Goal: Information Seeking & Learning: Check status

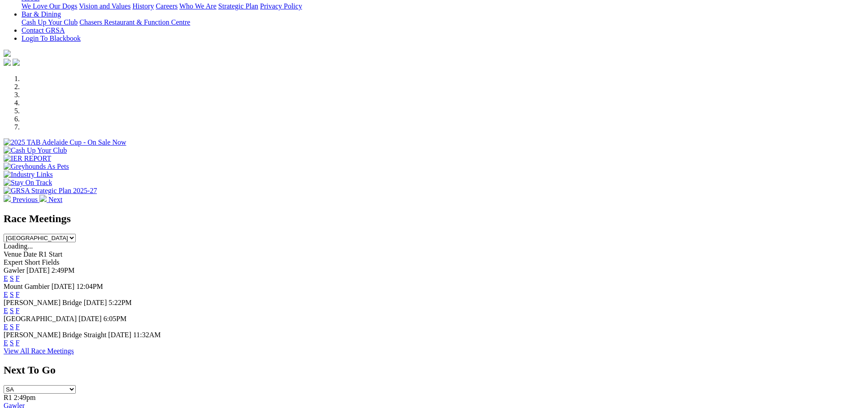
scroll to position [224, 0]
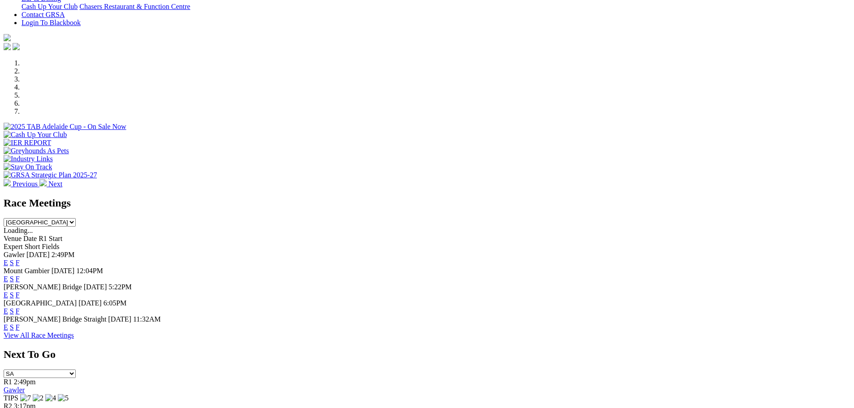
click at [20, 259] on link "F" at bounding box center [18, 263] width 4 height 8
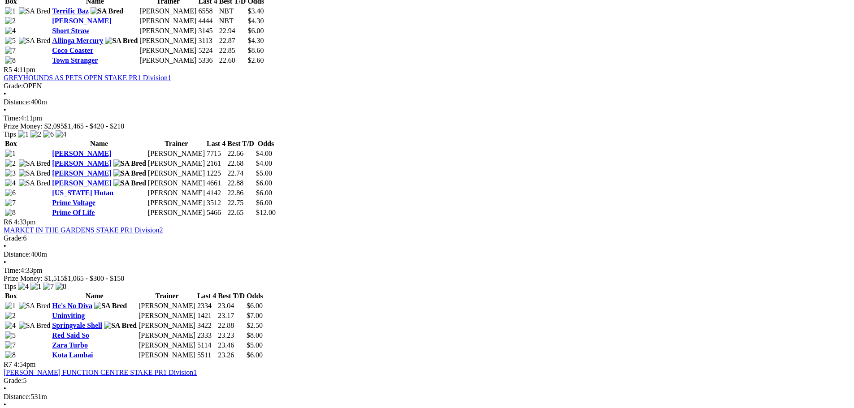
scroll to position [1031, 0]
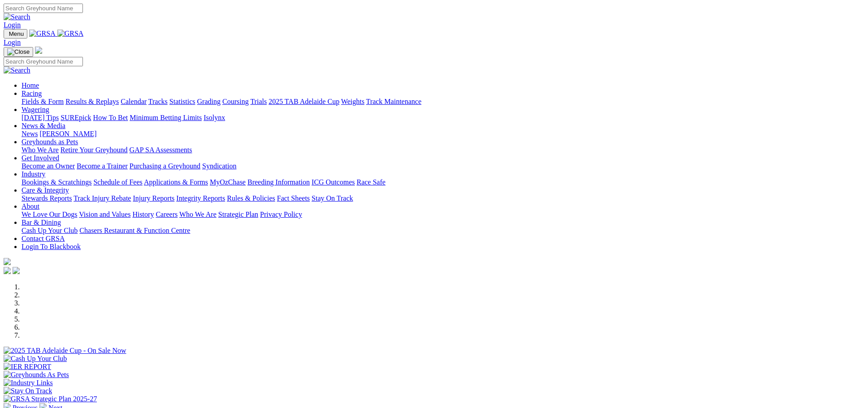
click at [119, 98] on link "Results & Replays" at bounding box center [91, 102] width 53 height 8
click at [193, 355] on div at bounding box center [427, 355] width 846 height 0
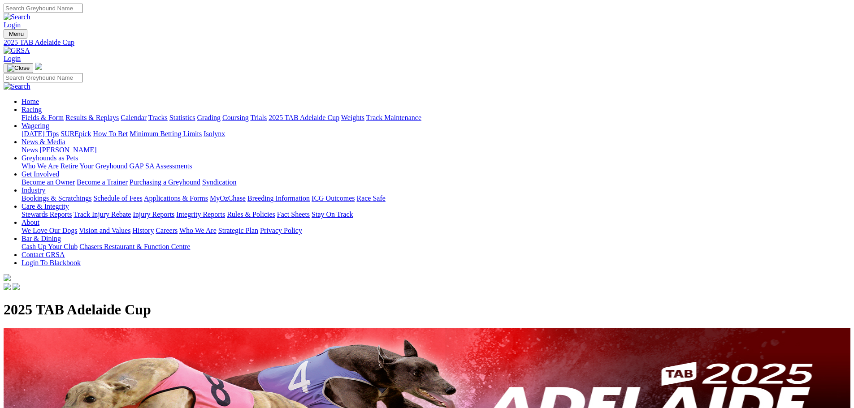
click at [119, 114] on link "Results & Replays" at bounding box center [91, 118] width 53 height 8
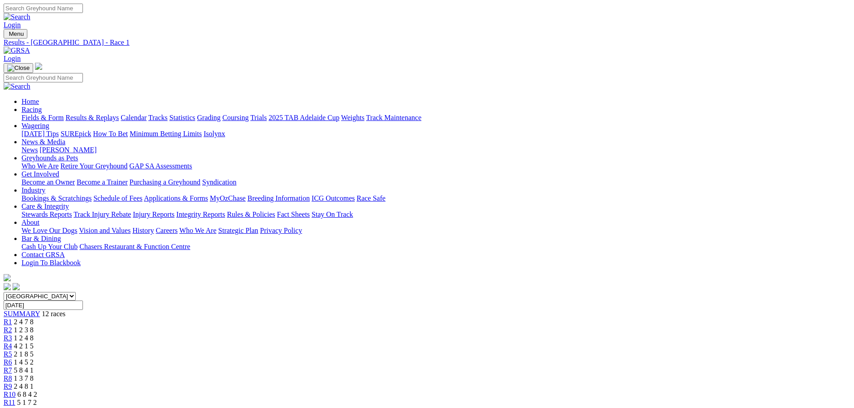
click at [12, 326] on link "R2" at bounding box center [8, 330] width 9 height 8
click at [12, 334] on span "R3" at bounding box center [8, 338] width 9 height 8
click at [12, 383] on link "R9" at bounding box center [8, 387] width 9 height 8
click at [34, 334] on span "1 2 4 8" at bounding box center [24, 338] width 20 height 8
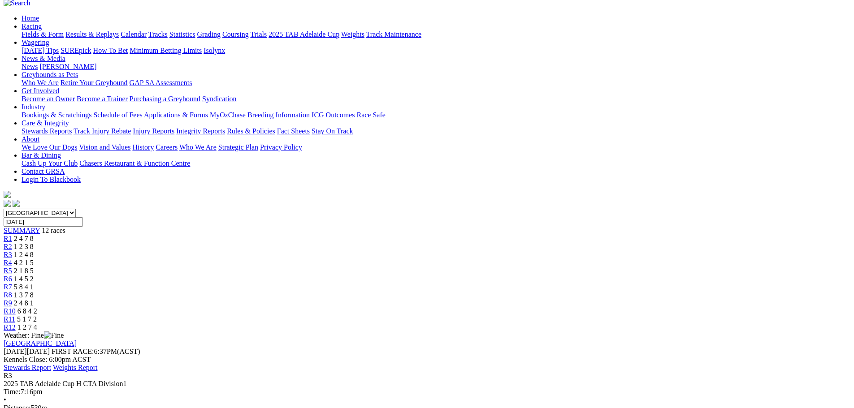
scroll to position [90, 0]
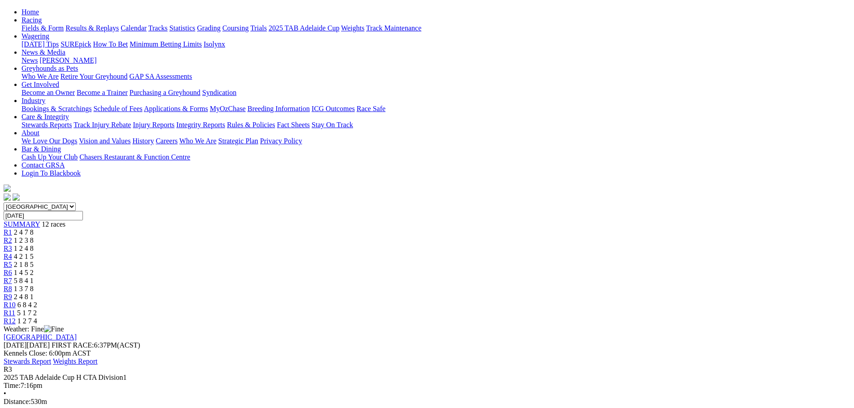
click at [12, 253] on span "R4" at bounding box center [8, 257] width 9 height 8
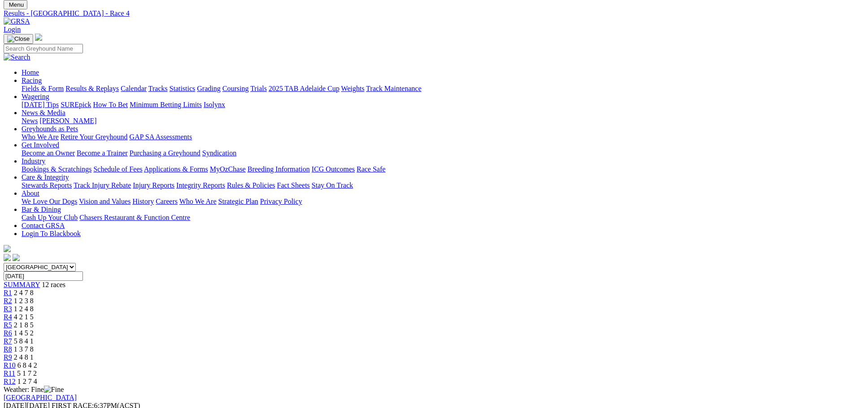
scroll to position [45, 0]
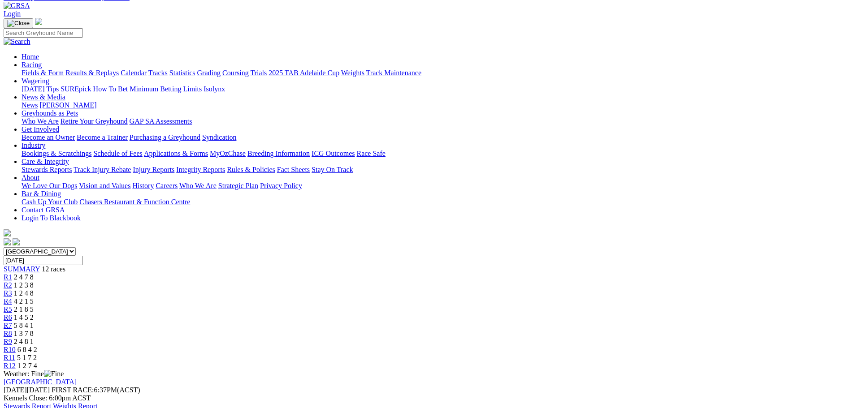
click at [34, 289] on span "1 2 4 8" at bounding box center [24, 293] width 20 height 8
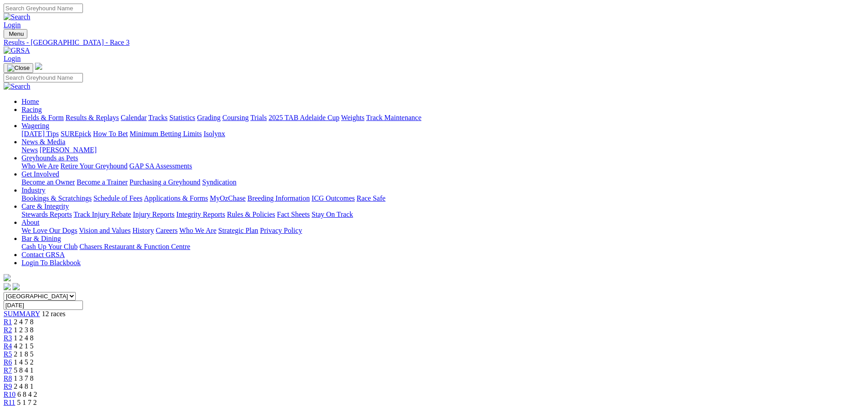
click at [12, 350] on link "R5" at bounding box center [8, 354] width 9 height 8
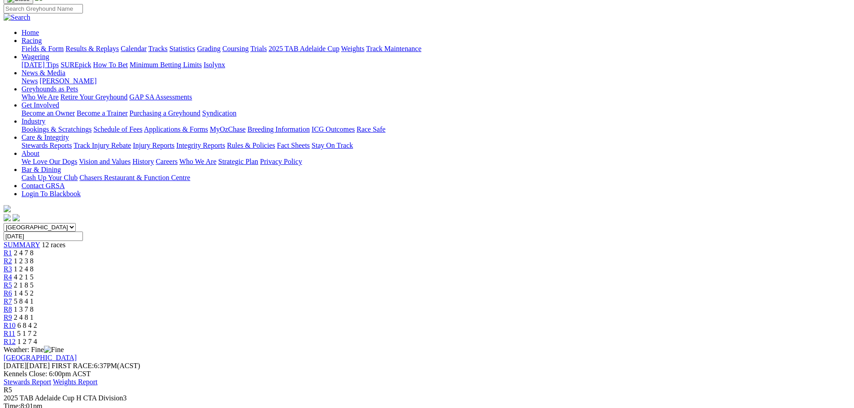
scroll to position [90, 0]
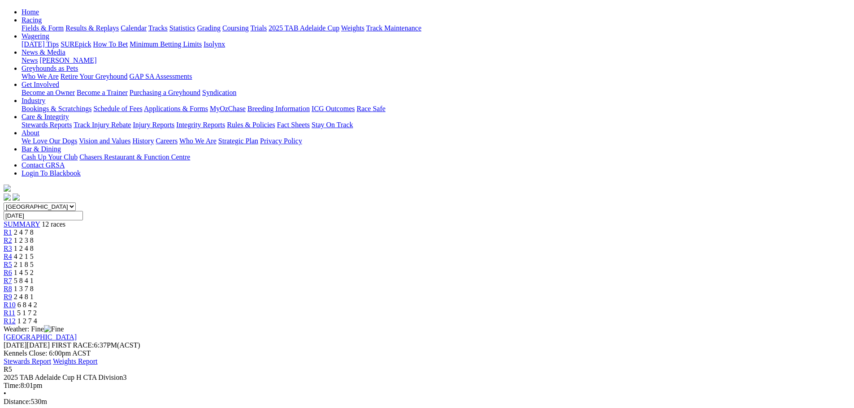
click at [12, 269] on span "R6" at bounding box center [8, 273] width 9 height 8
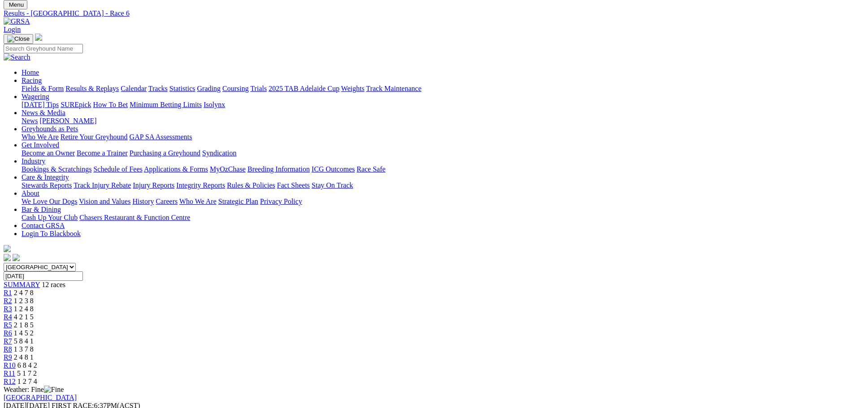
scroll to position [45, 0]
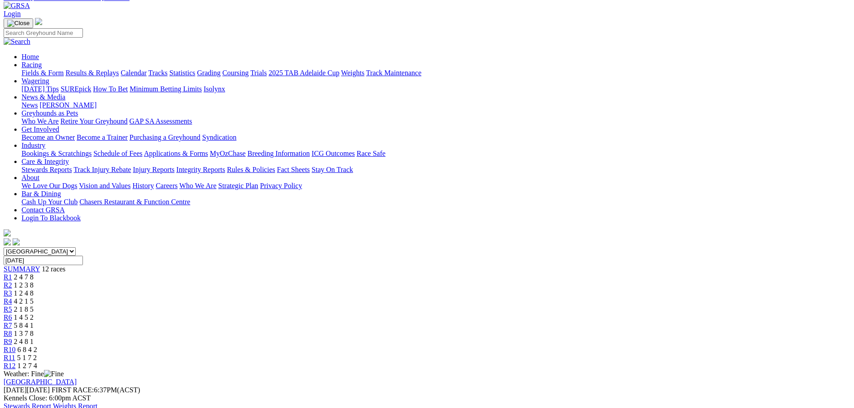
click at [476, 322] on div "R7 5 8 4 1" at bounding box center [427, 326] width 846 height 8
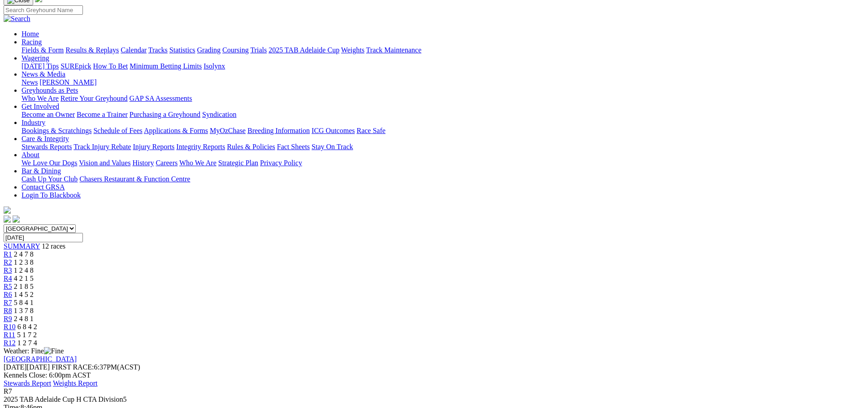
scroll to position [90, 0]
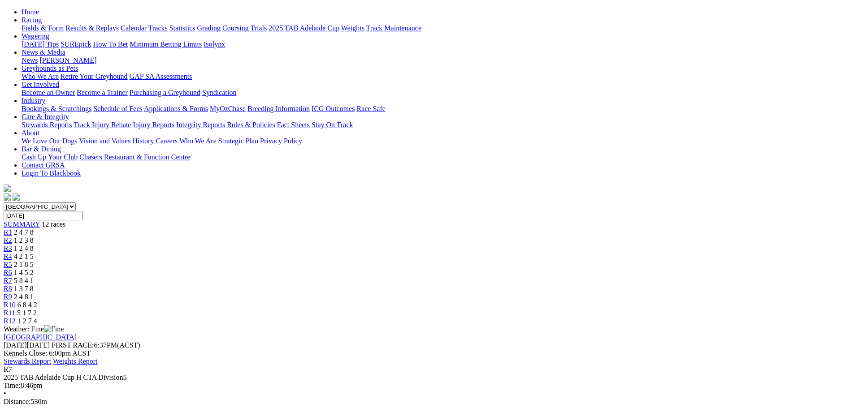
click at [523, 285] on div "R8 1 3 7 8" at bounding box center [427, 289] width 846 height 8
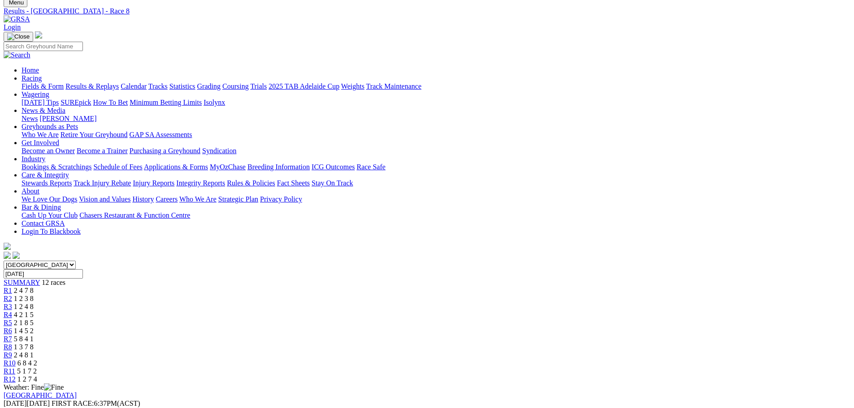
scroll to position [45, 0]
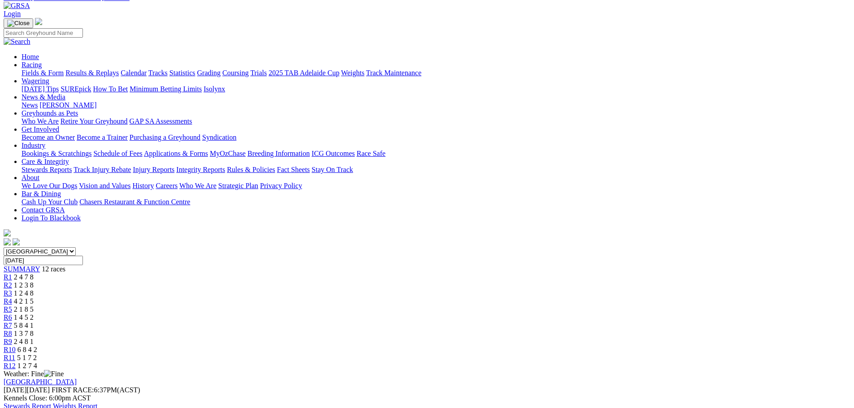
click at [34, 338] on span "2 4 8 1" at bounding box center [24, 342] width 20 height 8
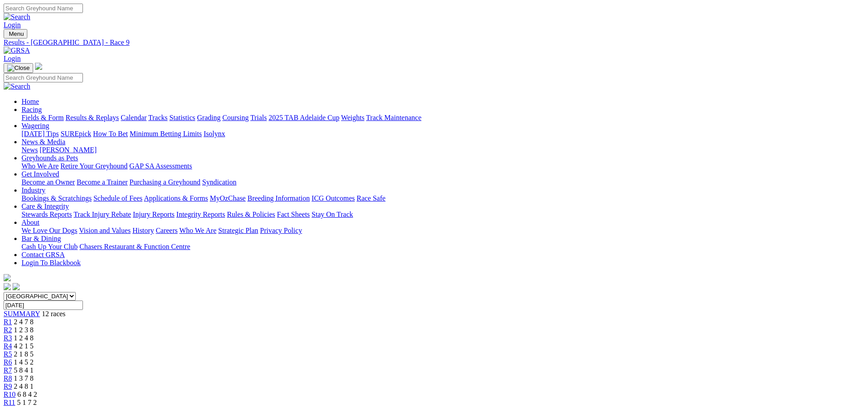
click at [16, 391] on span "R10" at bounding box center [10, 395] width 12 height 8
click at [15, 399] on link "R11" at bounding box center [10, 403] width 12 height 8
click at [16, 407] on link "R12" at bounding box center [10, 411] width 12 height 8
